Goal: Information Seeking & Learning: Learn about a topic

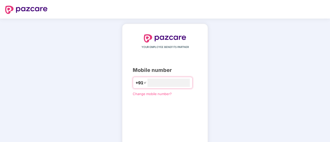
type input "**********"
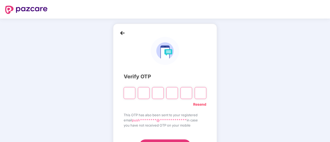
type input "*"
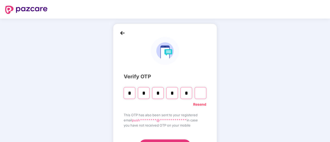
type input "*"
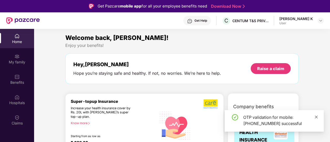
click at [315, 116] on icon "close" at bounding box center [316, 117] width 3 height 3
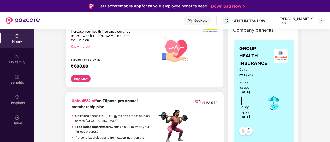
scroll to position [217, 0]
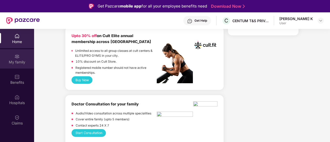
click at [18, 58] on img at bounding box center [16, 56] width 5 height 5
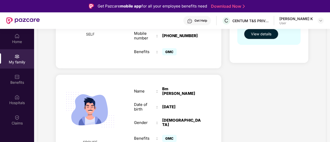
scroll to position [121, 0]
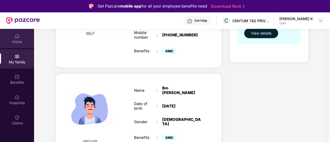
click at [21, 38] on div "Home" at bounding box center [17, 38] width 34 height 19
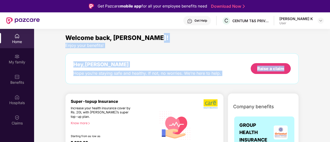
drag, startPoint x: 329, startPoint y: 38, endPoint x: 329, endPoint y: 52, distance: 13.2
click at [329, 52] on div "Home My family Benefits Hospitals Claims Welcome back, [GEOGRAPHIC_DATA]! Enjoy…" at bounding box center [165, 100] width 330 height 142
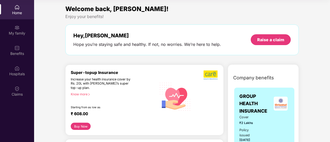
scroll to position [184, 0]
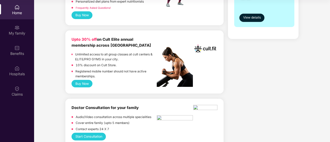
drag, startPoint x: 329, startPoint y: 27, endPoint x: 329, endPoint y: 41, distance: 13.9
drag, startPoint x: 330, startPoint y: 30, endPoint x: 330, endPoint y: 51, distance: 21.7
click at [330, 51] on html "Get Pazcare mobile app for all your employee benefits need Download Now Get Hel…" at bounding box center [165, 42] width 330 height 142
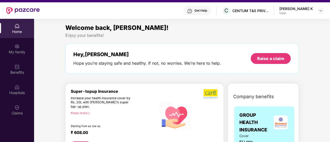
scroll to position [0, 0]
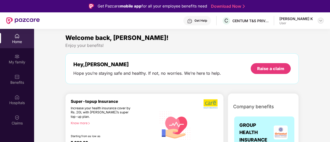
click at [320, 22] on img at bounding box center [320, 21] width 4 height 4
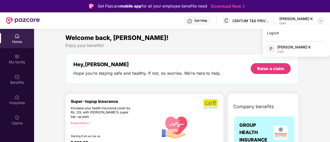
click at [320, 22] on img at bounding box center [320, 21] width 4 height 4
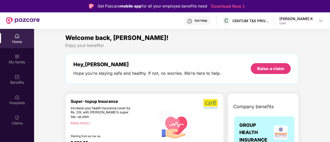
scroll to position [184, 0]
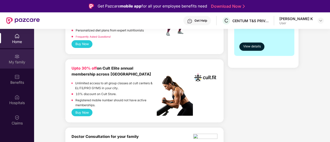
click at [21, 61] on div "My family" at bounding box center [17, 62] width 34 height 5
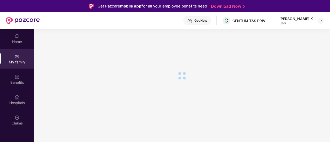
scroll to position [0, 0]
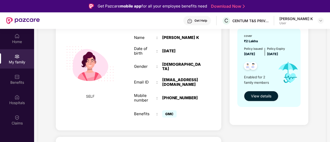
scroll to position [62, 0]
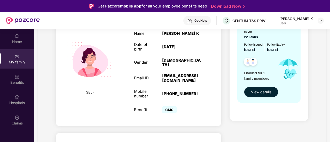
click at [257, 91] on span "View details" at bounding box center [261, 92] width 20 height 6
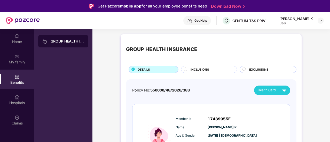
click at [187, 71] on div at bounding box center [186, 70] width 4 height 5
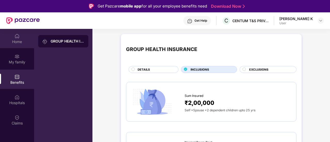
click at [18, 40] on div "Home" at bounding box center [17, 41] width 34 height 5
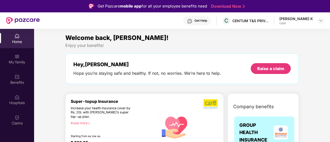
click at [17, 22] on img at bounding box center [23, 20] width 34 height 7
click at [7, 20] on img at bounding box center [23, 20] width 34 height 7
click at [16, 41] on div "Home" at bounding box center [17, 41] width 34 height 5
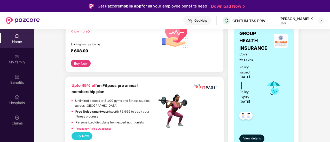
scroll to position [87, 0]
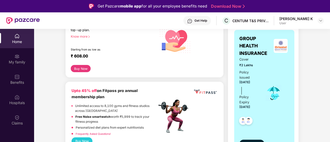
click at [251, 141] on span "View details" at bounding box center [252, 143] width 18 height 5
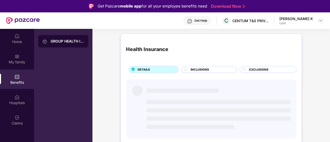
scroll to position [0, 0]
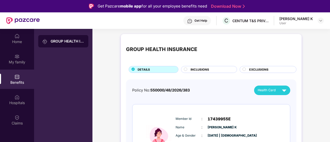
click at [283, 89] on img at bounding box center [284, 90] width 9 height 9
click at [205, 69] on span "INCLUSIONS" at bounding box center [199, 69] width 19 height 5
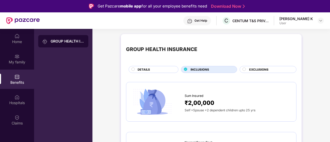
click at [189, 96] on span "Sum Insured" at bounding box center [194, 95] width 19 height 5
click at [150, 105] on img at bounding box center [152, 101] width 42 height 29
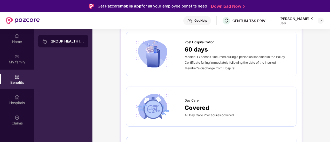
scroll to position [6, 0]
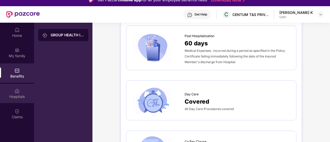
click at [12, 95] on div "Hospitals" at bounding box center [17, 96] width 34 height 5
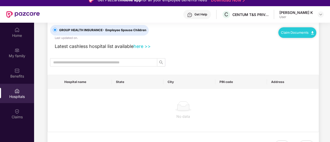
scroll to position [0, 0]
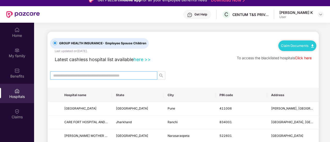
click at [90, 74] on input "text" at bounding box center [101, 76] width 97 height 6
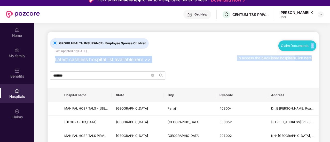
drag, startPoint x: 329, startPoint y: 47, endPoint x: 329, endPoint y: 71, distance: 24.8
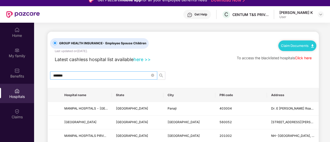
click at [76, 74] on input "*******" at bounding box center [101, 76] width 97 height 6
type input "*"
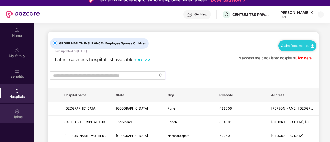
click at [17, 113] on img at bounding box center [16, 111] width 5 height 5
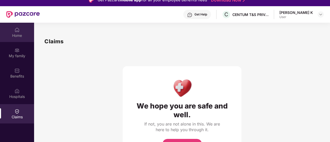
click at [15, 33] on div "Home" at bounding box center [17, 35] width 34 height 5
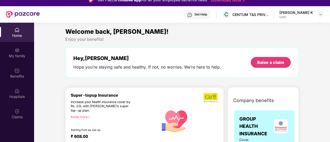
click at [15, 33] on div "Home" at bounding box center [17, 35] width 34 height 5
drag, startPoint x: 330, startPoint y: 32, endPoint x: 329, endPoint y: 38, distance: 6.5
click at [329, 38] on html "Get Pazcare mobile app for all your employee benefits need Download Now Get Hel…" at bounding box center [165, 65] width 330 height 142
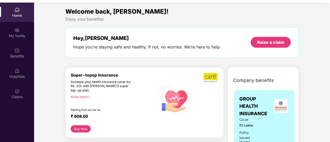
scroll to position [29, 0]
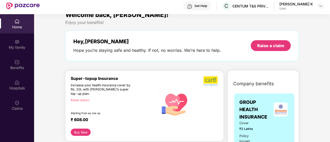
scroll to position [0, 0]
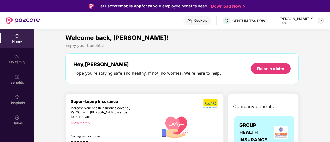
click at [320, 21] on img at bounding box center [320, 21] width 4 height 4
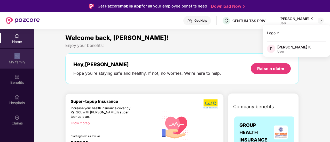
drag, startPoint x: 0, startPoint y: 41, endPoint x: 0, endPoint y: 59, distance: 18.1
click at [0, 59] on div "Home My family Benefits Hospitals Claims" at bounding box center [17, 80] width 34 height 102
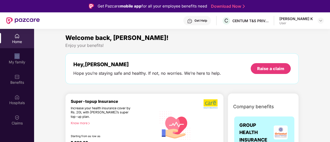
click at [30, 22] on img at bounding box center [23, 20] width 34 height 7
drag, startPoint x: 330, startPoint y: 36, endPoint x: 330, endPoint y: 61, distance: 25.6
click at [330, 61] on html "Get Pazcare mobile app for all your employee benefits need Download Now Get Hel…" at bounding box center [165, 71] width 330 height 142
drag, startPoint x: 330, startPoint y: 40, endPoint x: 323, endPoint y: 69, distance: 30.2
click at [323, 69] on html "Get Pazcare mobile app for all your employee benefits need Download Now Get Hel…" at bounding box center [165, 71] width 330 height 142
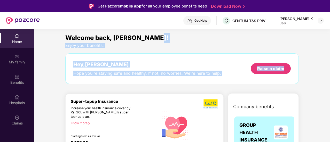
drag, startPoint x: 329, startPoint y: 39, endPoint x: 324, endPoint y: 70, distance: 31.3
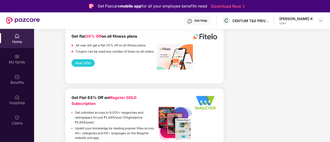
scroll to position [1192, 0]
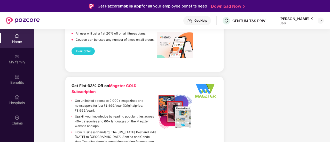
drag, startPoint x: 330, startPoint y: 109, endPoint x: 330, endPoint y: 36, distance: 73.0
click at [330, 36] on html "Get Pazcare mobile app for all your employee benefits need Download Now Get Hel…" at bounding box center [165, 71] width 330 height 142
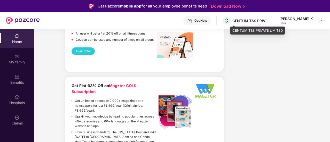
click at [248, 22] on div "CENTUM T&S PRIVATE LIMITED" at bounding box center [250, 20] width 36 height 5
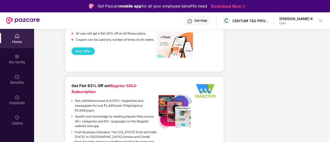
click at [19, 39] on div "Home" at bounding box center [17, 41] width 34 height 5
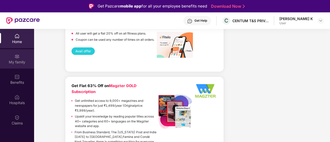
click at [20, 61] on div "My family" at bounding box center [17, 62] width 34 height 5
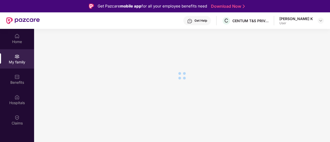
scroll to position [0, 0]
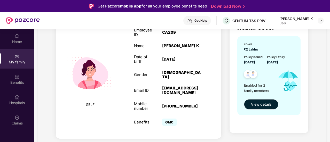
scroll to position [62, 0]
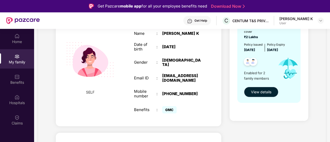
click at [270, 91] on span "View details" at bounding box center [261, 92] width 20 height 6
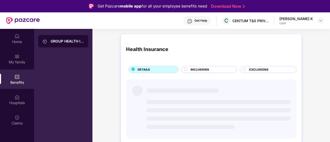
scroll to position [0, 0]
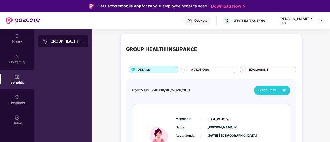
click at [202, 69] on span "INCLUSIONS" at bounding box center [199, 69] width 19 height 5
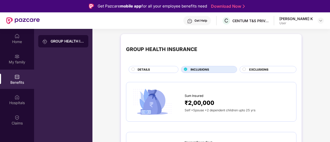
click at [198, 104] on span "₹2,00,000" at bounding box center [200, 102] width 30 height 9
click at [44, 42] on img at bounding box center [44, 41] width 5 height 5
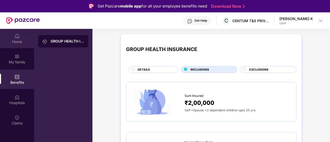
click at [15, 41] on div "Home" at bounding box center [17, 41] width 34 height 5
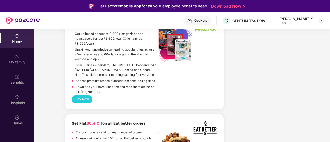
scroll to position [1269, 0]
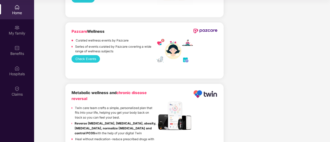
scroll to position [866, 0]
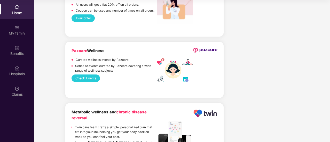
drag, startPoint x: 329, startPoint y: 97, endPoint x: 326, endPoint y: 45, distance: 52.3
click at [326, 45] on html "Get Pazcare mobile app for all your employee benefits need Download Now Get Hel…" at bounding box center [165, 42] width 330 height 142
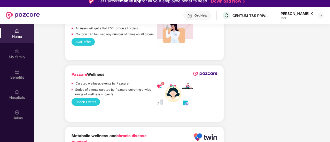
scroll to position [0, 0]
